Goal: Information Seeking & Learning: Learn about a topic

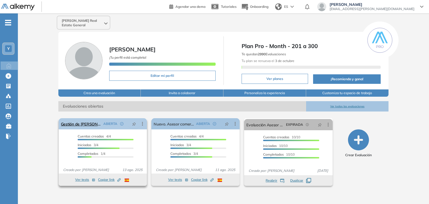
click at [141, 123] on icon at bounding box center [143, 124] width 6 height 6
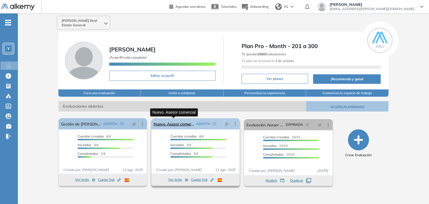
click at [163, 118] on link "Nuevo. Asesor comercial" at bounding box center [173, 123] width 40 height 11
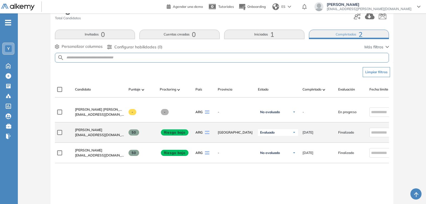
scroll to position [84, 0]
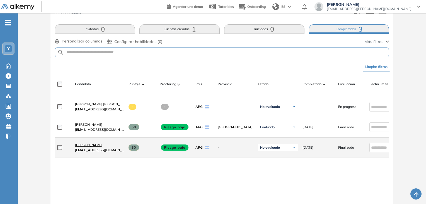
click at [82, 146] on span "[PERSON_NAME]" at bounding box center [88, 145] width 27 height 4
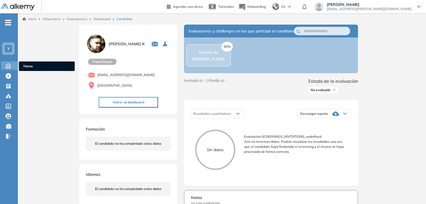
click at [8, 63] on icon at bounding box center [8, 65] width 4 height 5
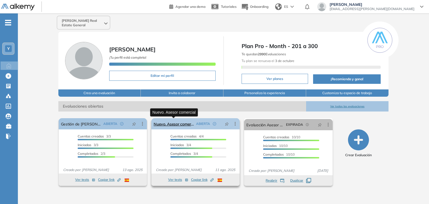
click at [174, 125] on link "Nuevo. Asesor comercial" at bounding box center [173, 123] width 40 height 11
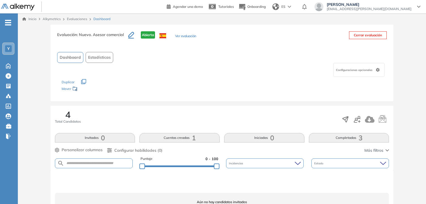
scroll to position [28, 0]
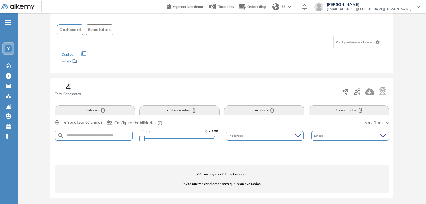
click at [348, 111] on button "Completadas 3" at bounding box center [349, 109] width 80 height 9
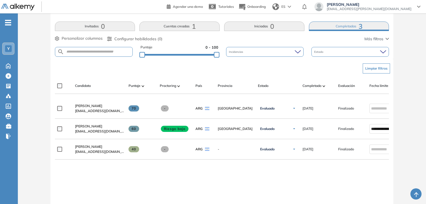
scroll to position [139, 0]
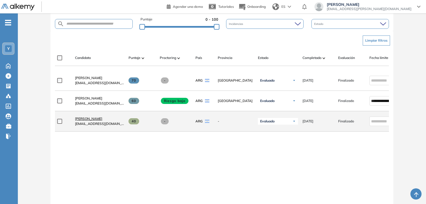
click at [89, 120] on span "[PERSON_NAME]" at bounding box center [88, 118] width 27 height 4
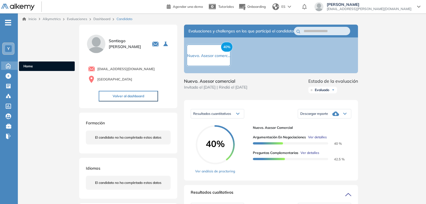
click at [9, 67] on icon at bounding box center [8, 65] width 10 height 7
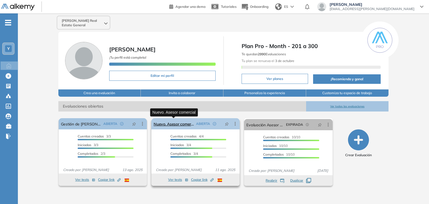
click at [173, 123] on link "Nuevo. Asesor comercial" at bounding box center [173, 123] width 40 height 11
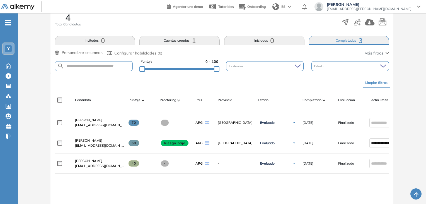
scroll to position [84, 0]
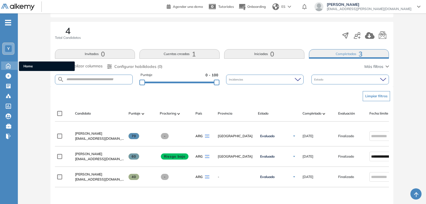
click at [10, 66] on icon at bounding box center [8, 65] width 4 height 5
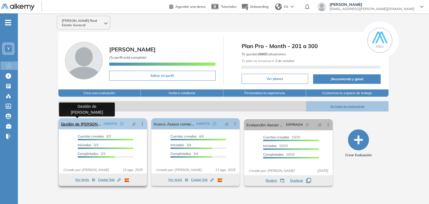
click at [81, 124] on link "Gestión de [PERSON_NAME]" at bounding box center [81, 123] width 40 height 11
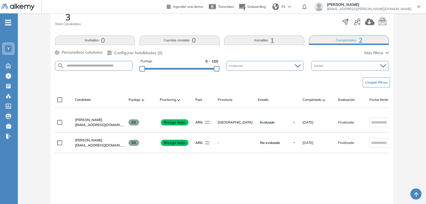
scroll to position [117, 0]
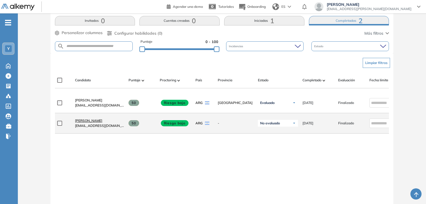
click at [83, 122] on span "[PERSON_NAME]" at bounding box center [88, 120] width 27 height 4
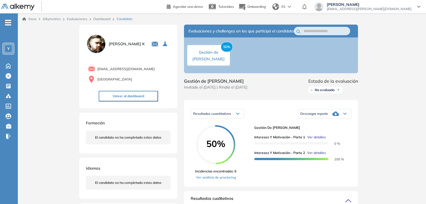
click at [339, 116] on icon at bounding box center [336, 113] width 7 height 7
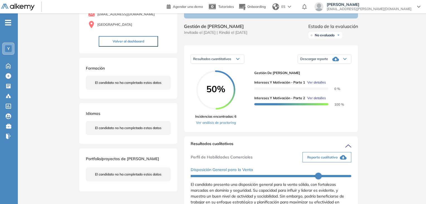
scroll to position [56, 0]
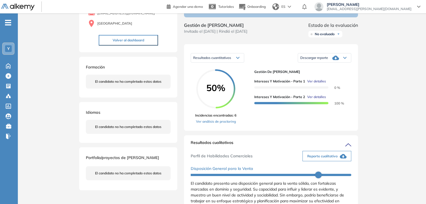
click at [336, 61] on icon at bounding box center [336, 57] width 7 height 7
click at [333, 80] on li "Descargar informe resumido" at bounding box center [322, 77] width 42 height 6
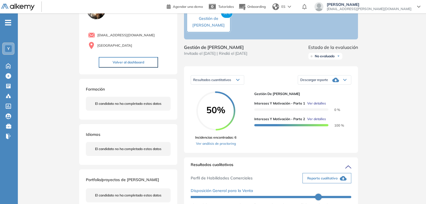
scroll to position [0, 0]
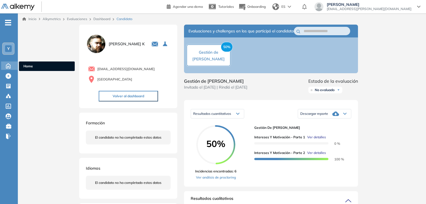
click at [12, 64] on icon at bounding box center [8, 65] width 10 height 7
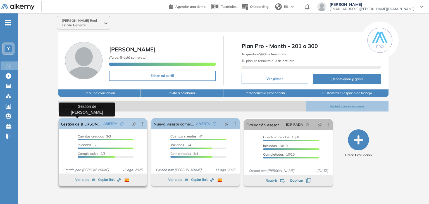
click at [85, 124] on link "Gestión de [PERSON_NAME]" at bounding box center [81, 123] width 40 height 11
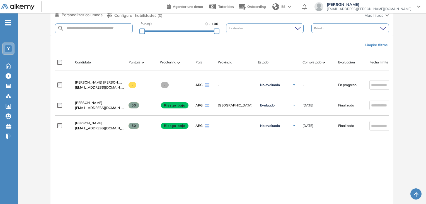
scroll to position [140, 0]
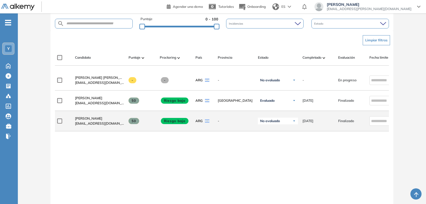
click at [277, 123] on span "No evaluado" at bounding box center [270, 121] width 20 height 4
click at [275, 143] on li "Evaluado" at bounding box center [271, 142] width 13 height 6
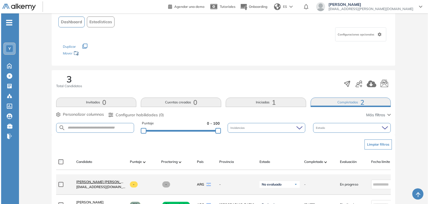
scroll to position [0, 0]
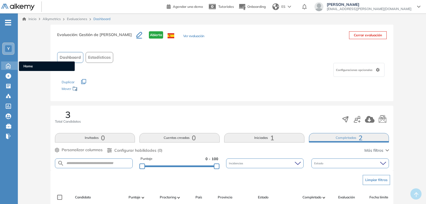
click at [10, 65] on icon at bounding box center [8, 65] width 10 height 7
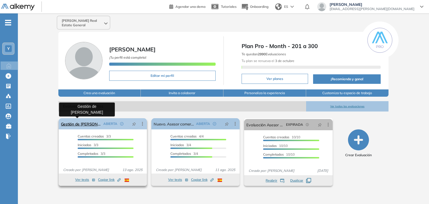
click at [85, 122] on link "Gestión de [PERSON_NAME]" at bounding box center [81, 123] width 40 height 11
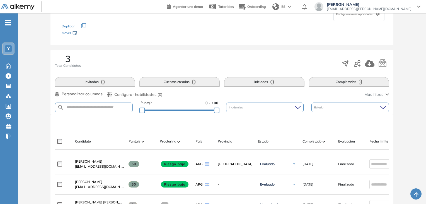
click at [342, 79] on button "Completadas 3" at bounding box center [349, 81] width 80 height 9
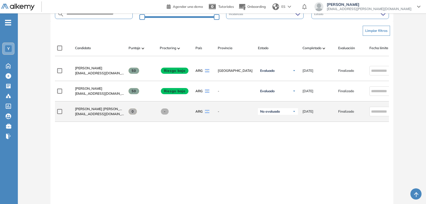
scroll to position [140, 0]
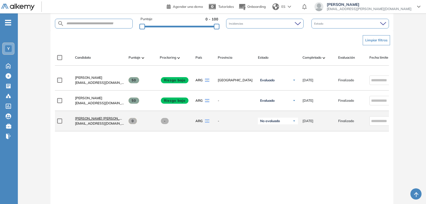
click at [86, 120] on span "[PERSON_NAME] [PERSON_NAME]" at bounding box center [103, 118] width 56 height 4
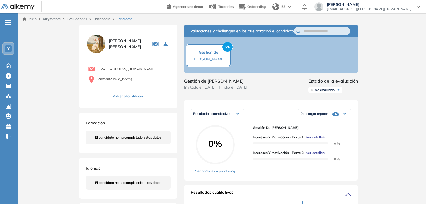
click at [333, 116] on icon at bounding box center [336, 113] width 7 height 4
click at [335, 136] on li "Descargar informe resumido" at bounding box center [322, 133] width 42 height 6
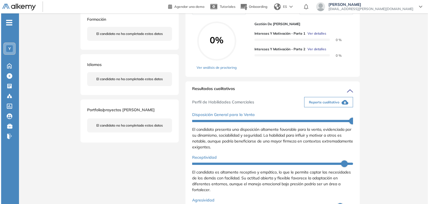
scroll to position [28, 0]
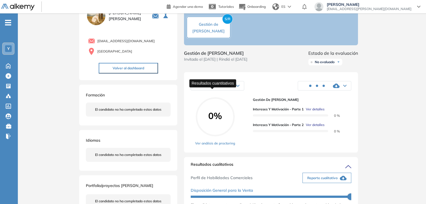
click at [230, 88] on span "Resultados cuantitativos" at bounding box center [212, 85] width 38 height 4
click at [280, 93] on div "Resultados cuantitativos Resultados cuantitativos Descargar informe completo De…" at bounding box center [271, 86] width 161 height 14
click at [317, 127] on span "Ver detalles" at bounding box center [315, 124] width 19 height 5
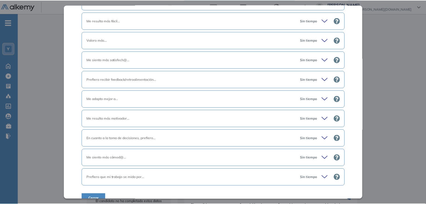
scroll to position [376, 0]
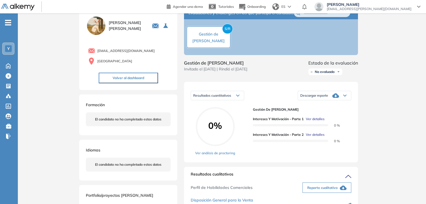
scroll to position [28, 0]
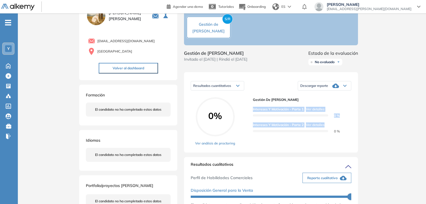
drag, startPoint x: 251, startPoint y: 113, endPoint x: 302, endPoint y: 139, distance: 57.3
click at [302, 139] on div "0% Ver análisis de proctoring Gestión de Cartera Intereses y Motivación - Parte…" at bounding box center [271, 121] width 161 height 49
click at [309, 136] on div "Gestión de Cartera Intereses y Motivación - Parte 1 Ver detalles 0 % Intereses …" at bounding box center [300, 116] width 94 height 39
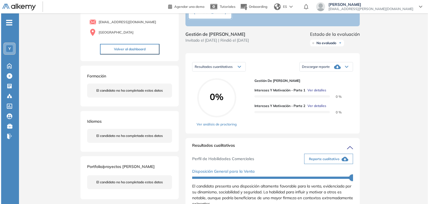
scroll to position [56, 0]
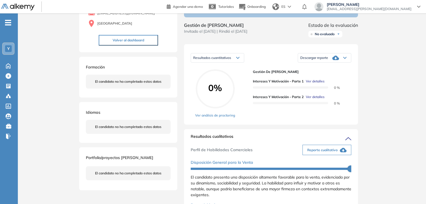
click at [315, 84] on span "Ver detalles" at bounding box center [315, 81] width 19 height 5
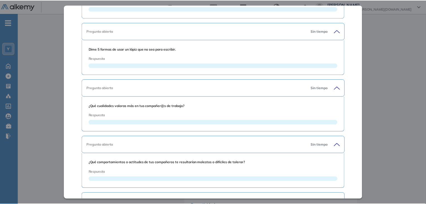
scroll to position [1546, 0]
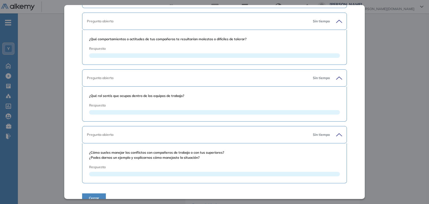
click at [96, 193] on button "Cerrar" at bounding box center [94, 197] width 24 height 9
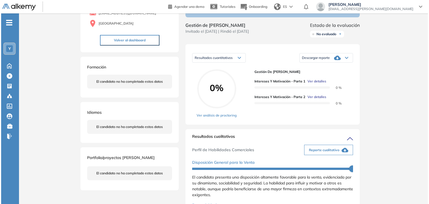
scroll to position [270, 0]
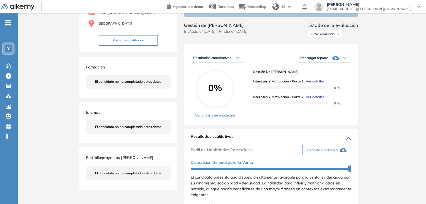
click at [320, 99] on span "Ver detalles" at bounding box center [315, 96] width 19 height 5
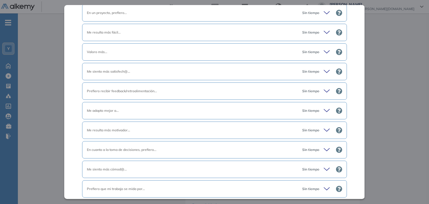
scroll to position [376, 0]
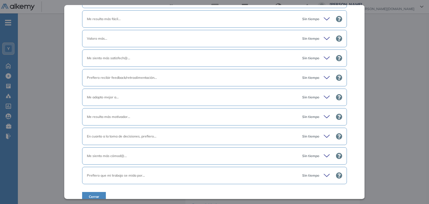
click at [316, 171] on div "Sin tiempo" at bounding box center [319, 175] width 44 height 8
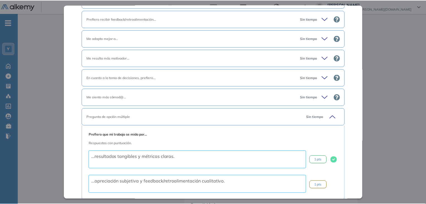
scroll to position [453, 0]
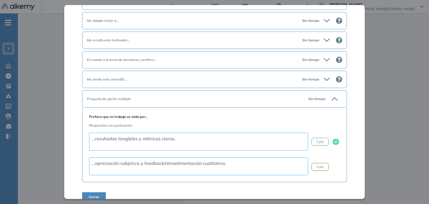
click at [325, 75] on icon at bounding box center [327, 79] width 8 height 8
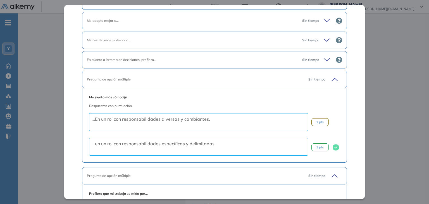
click at [387, 87] on div "Inicio Alkymetrics Evaluaciones Dashboard Candidato Intereses y Motivación - Pa…" at bounding box center [223, 196] width 411 height 477
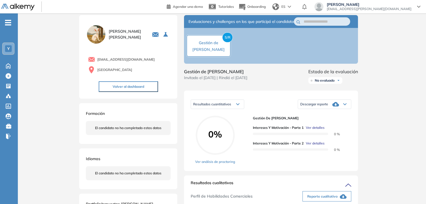
scroll to position [0, 0]
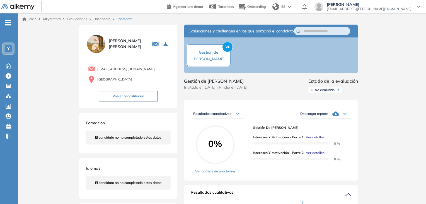
click at [328, 92] on span "No evaluado" at bounding box center [325, 90] width 20 height 4
click at [325, 114] on li "Evaluado" at bounding box center [321, 111] width 13 height 6
